Goal: Navigation & Orientation: Find specific page/section

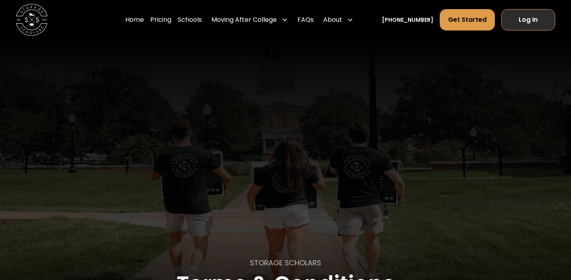
click at [508, 21] on link "Log In" at bounding box center [528, 19] width 54 height 21
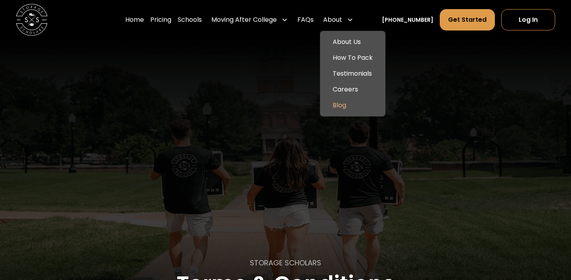
click at [360, 105] on link "Blog" at bounding box center [352, 106] width 59 height 16
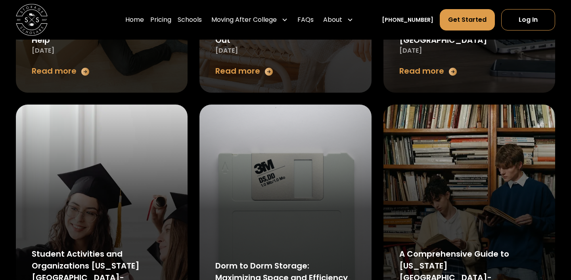
scroll to position [509, 0]
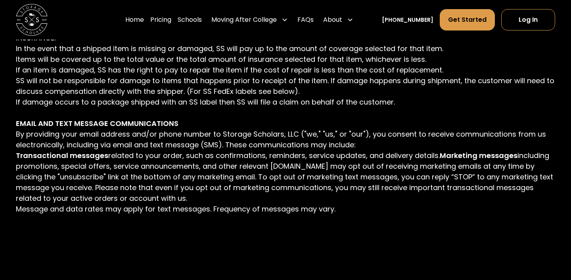
scroll to position [3003, 0]
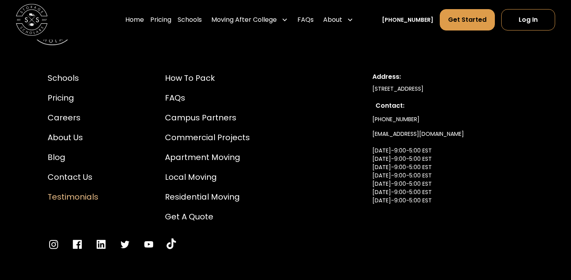
click at [88, 191] on div "Testimonials" at bounding box center [73, 197] width 51 height 12
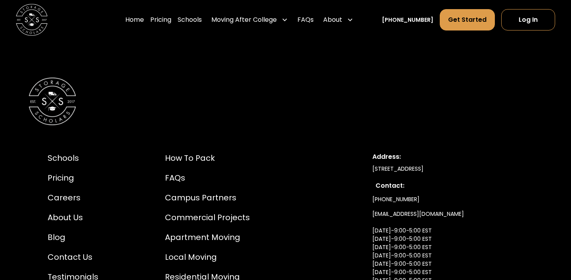
scroll to position [3987, 0]
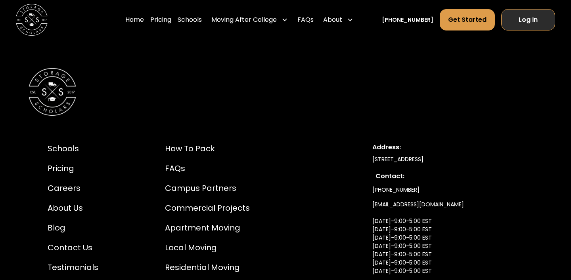
click at [519, 16] on link "Log In" at bounding box center [528, 19] width 54 height 21
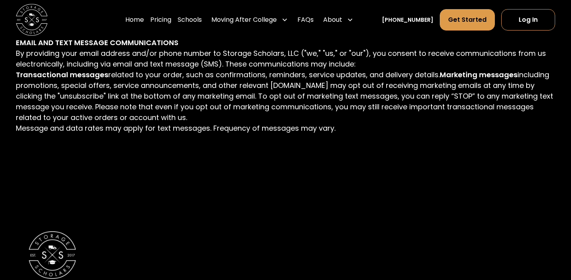
scroll to position [3003, 0]
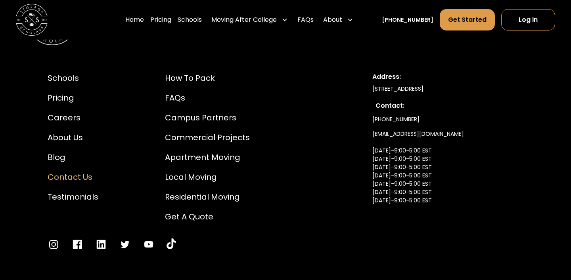
click at [82, 171] on div "Contact Us" at bounding box center [73, 177] width 51 height 12
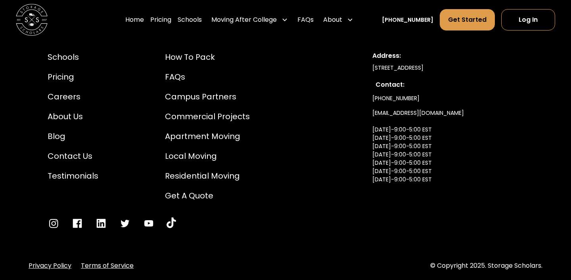
scroll to position [833, 0]
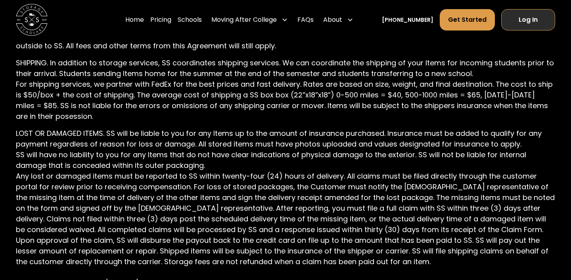
click at [522, 21] on link "Log In" at bounding box center [528, 19] width 54 height 21
